Goal: Navigation & Orientation: Find specific page/section

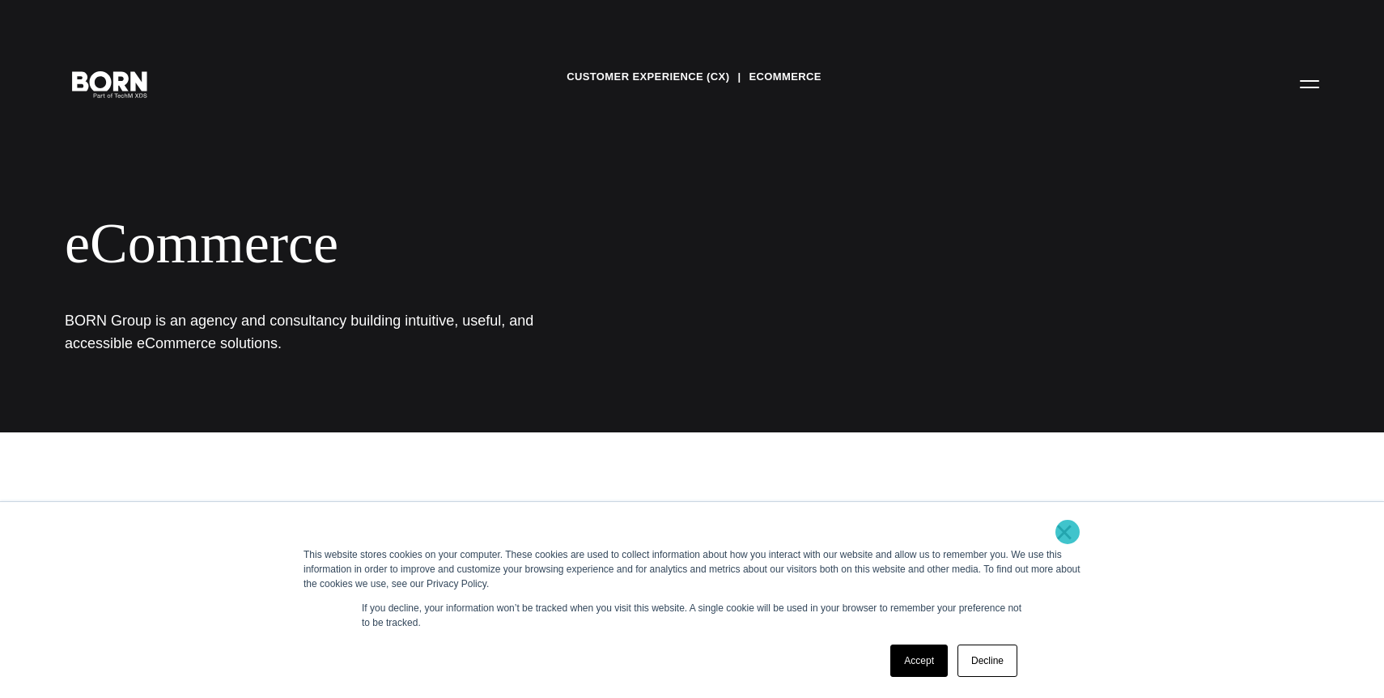
click at [1068, 532] on link "×" at bounding box center [1064, 532] width 19 height 15
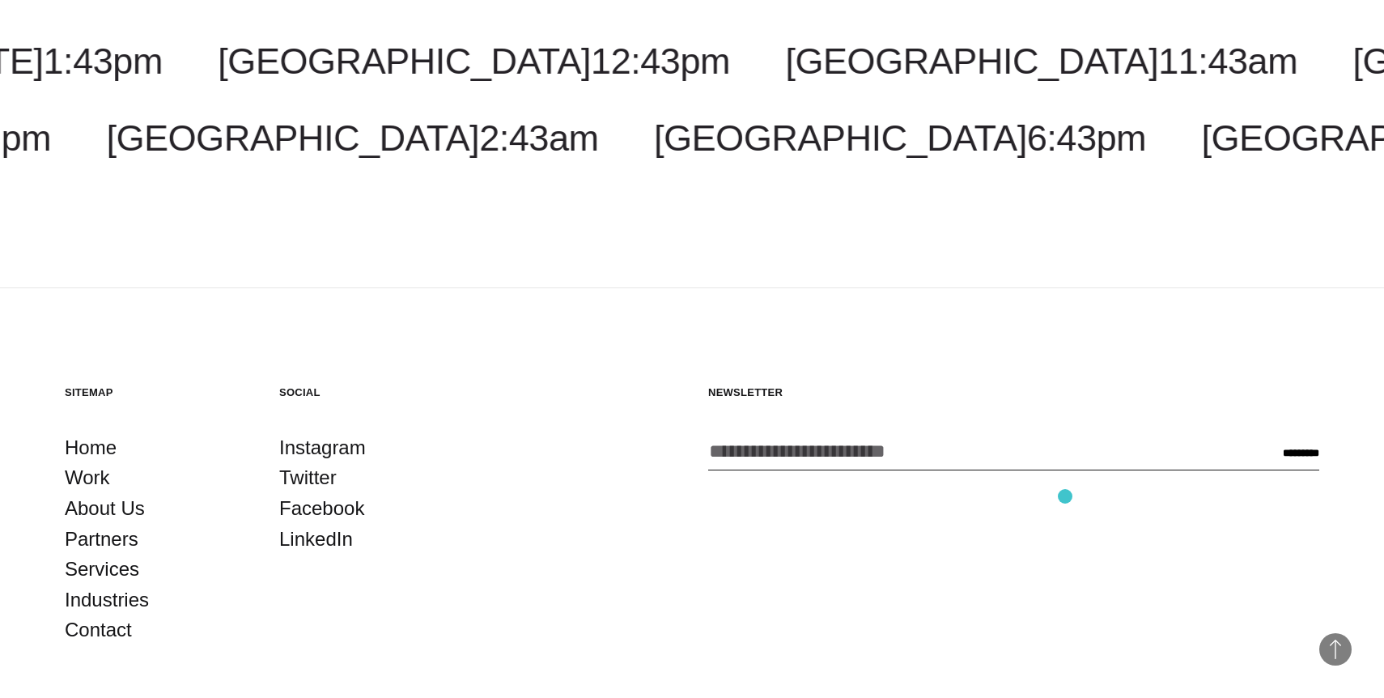
scroll to position [2467, 0]
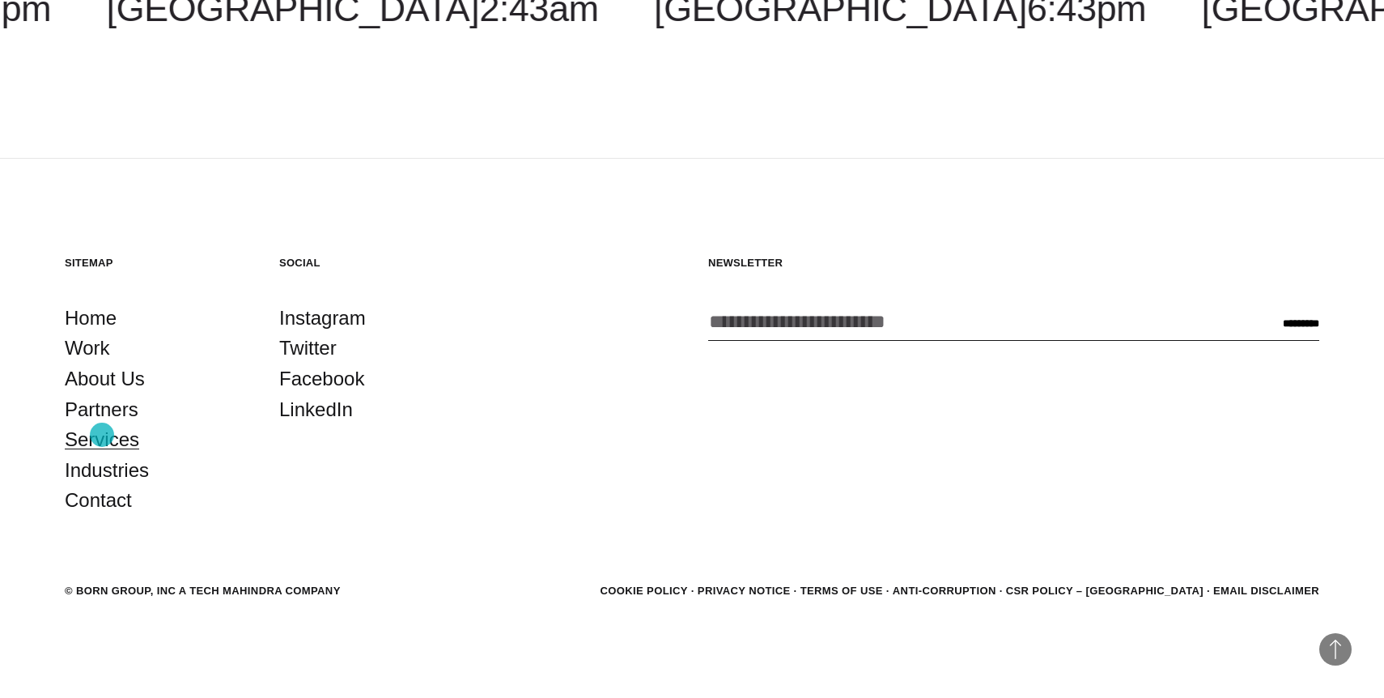
click at [102, 435] on link "Services" at bounding box center [102, 439] width 74 height 31
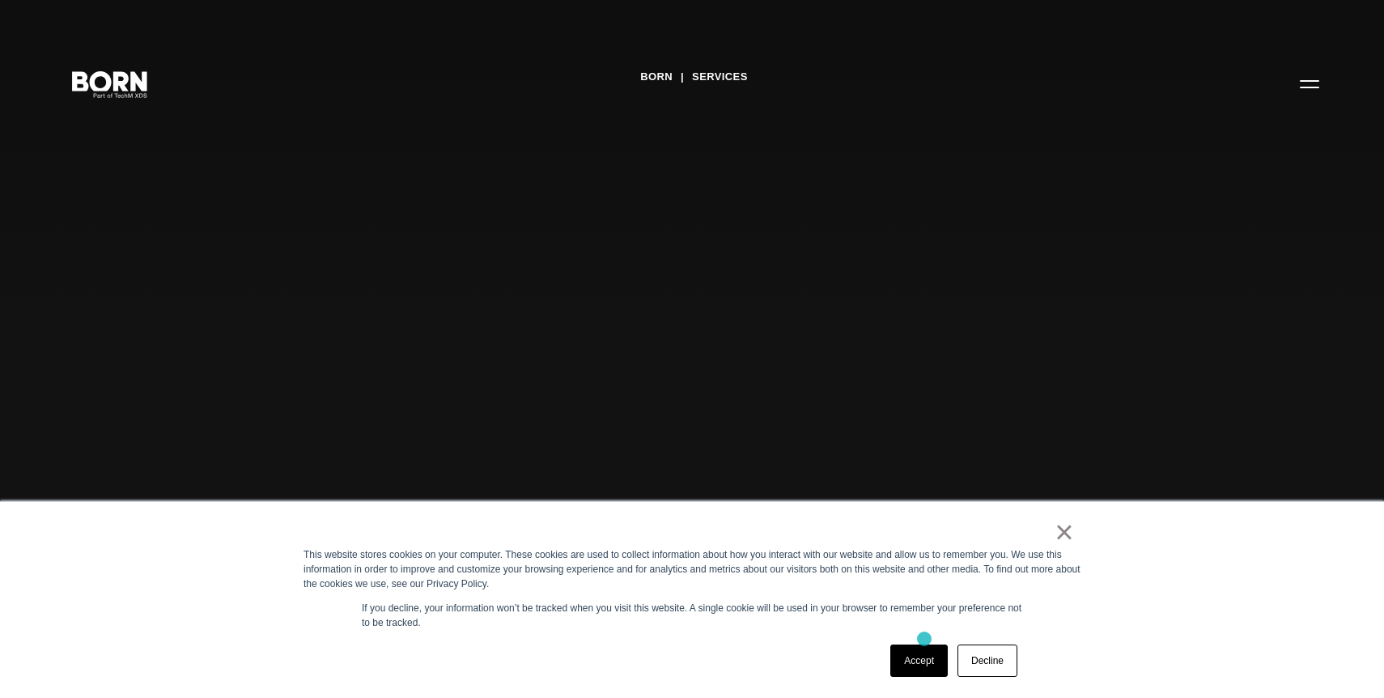
click at [925, 640] on div "Accept Decline" at bounding box center [954, 661] width 137 height 42
click at [924, 656] on link "Accept" at bounding box center [919, 660] width 57 height 32
